Goal: Find specific page/section: Find specific page/section

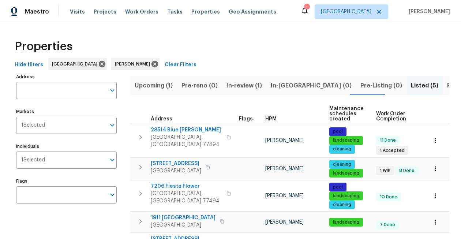
click at [153, 86] on span "Upcoming (1)" at bounding box center [154, 86] width 38 height 10
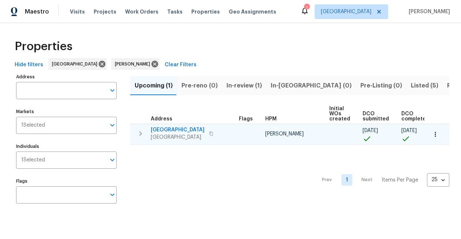
click at [213, 133] on icon "button" at bounding box center [211, 133] width 4 height 4
click at [433, 134] on icon "button" at bounding box center [435, 134] width 7 height 7
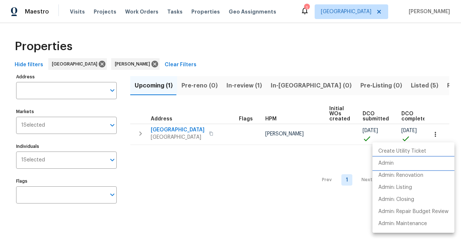
click at [389, 165] on p "Admin" at bounding box center [385, 164] width 15 height 8
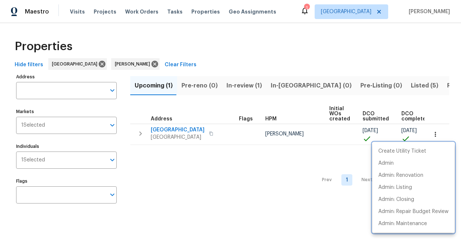
click at [185, 131] on div at bounding box center [230, 119] width 461 height 239
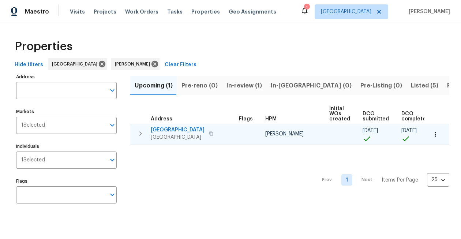
click at [191, 129] on span "[GEOGRAPHIC_DATA]" at bounding box center [178, 129] width 54 height 7
click at [430, 134] on button "button" at bounding box center [436, 134] width 16 height 16
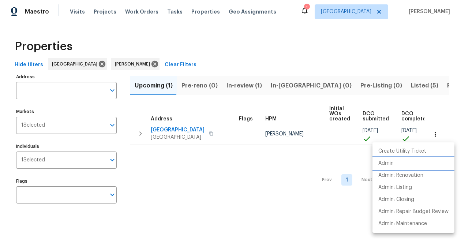
click at [396, 164] on li "Admin" at bounding box center [414, 163] width 82 height 12
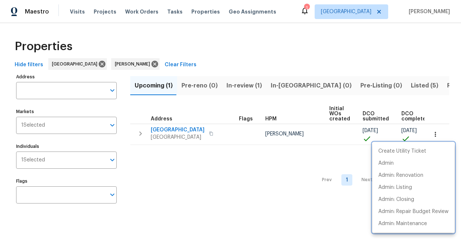
click at [397, 87] on div at bounding box center [230, 119] width 461 height 239
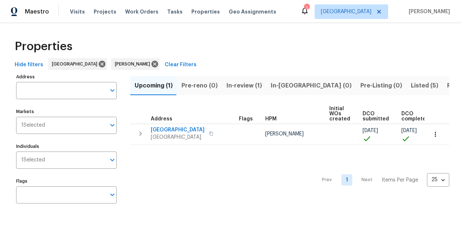
click at [447, 86] on span "Resale (4)" at bounding box center [461, 86] width 29 height 10
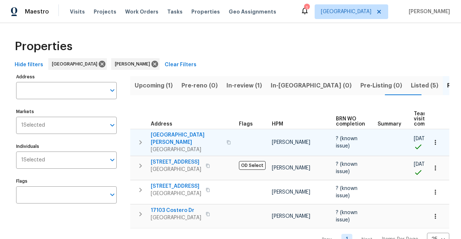
click at [179, 135] on span "[GEOGRAPHIC_DATA][PERSON_NAME]" at bounding box center [186, 138] width 71 height 15
